Goal: Transaction & Acquisition: Purchase product/service

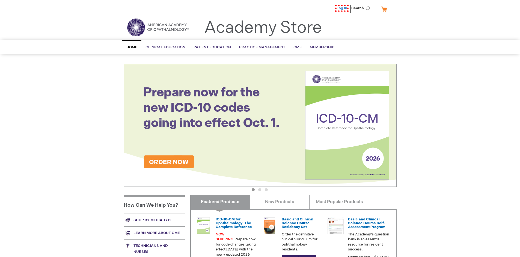
click at [344, 8] on link "Log In" at bounding box center [341, 8] width 13 height 7
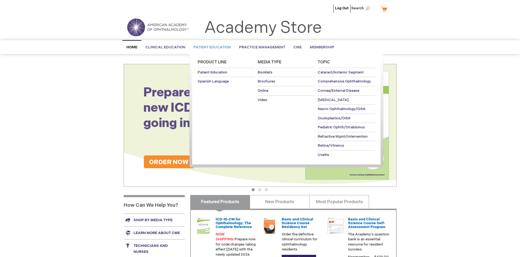
click at [211, 47] on span "Patient Education" at bounding box center [212, 47] width 37 height 4
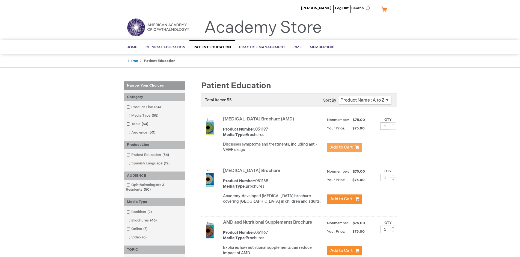
click at [344, 147] on span "Add to Cart" at bounding box center [341, 147] width 22 height 5
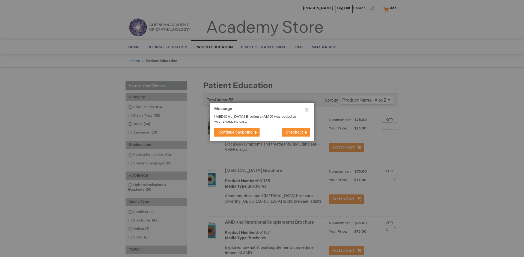
click at [236, 132] on span "Continue Shopping" at bounding box center [235, 132] width 34 height 5
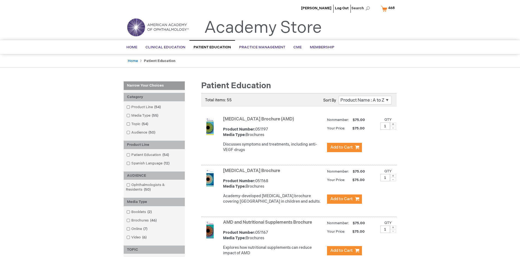
click at [269, 225] on link "AMD and Nutritional Supplements Brochure" at bounding box center [267, 222] width 89 height 5
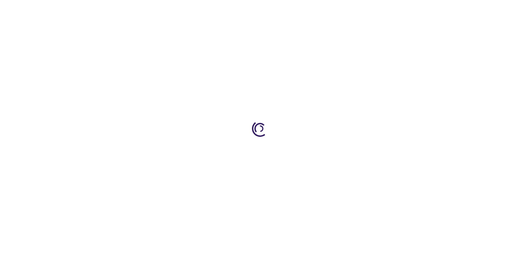
type input "1"
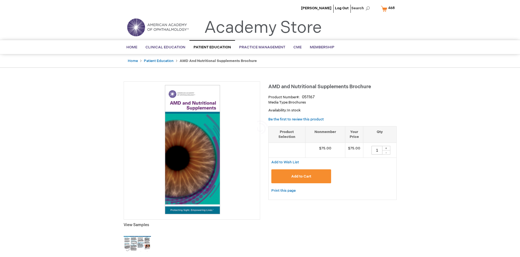
click at [301, 176] on span "Add to Cart" at bounding box center [301, 176] width 20 height 4
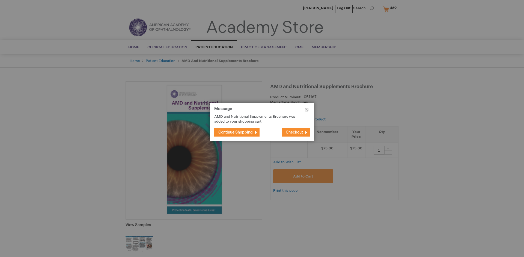
click at [236, 132] on span "Continue Shopping" at bounding box center [235, 132] width 34 height 5
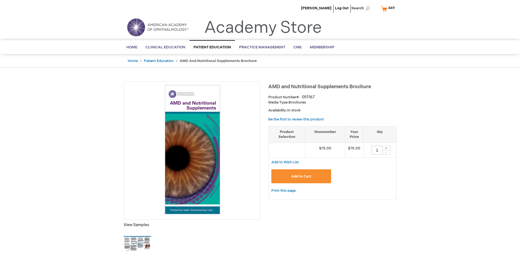
click at [389, 8] on span "469" at bounding box center [391, 8] width 7 height 4
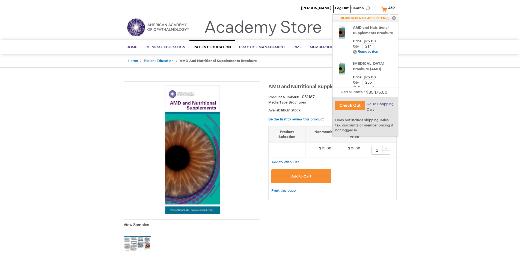
click at [380, 104] on span "Go To Shopping Cart" at bounding box center [380, 107] width 27 height 10
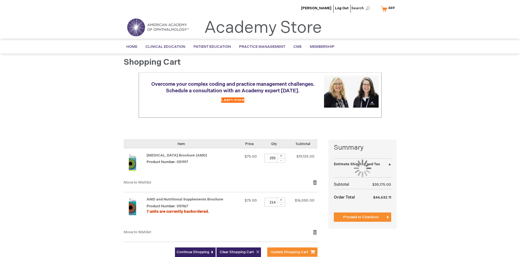
select select "US"
select select "41"
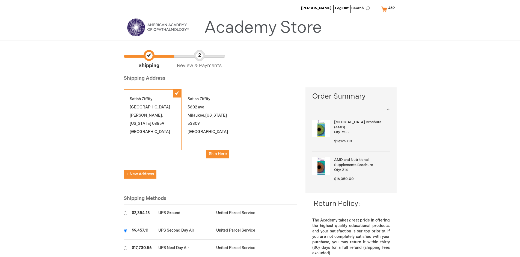
click at [125, 230] on input "radio" at bounding box center [126, 231] width 4 height 4
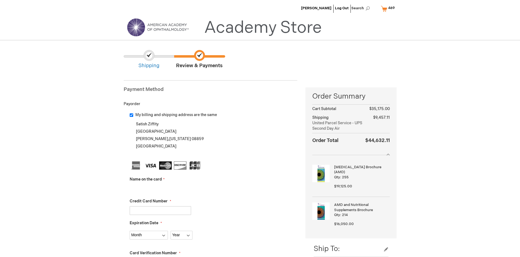
click at [160, 188] on input "Name on the card" at bounding box center [160, 188] width 61 height 9
